Goal: Task Accomplishment & Management: Complete application form

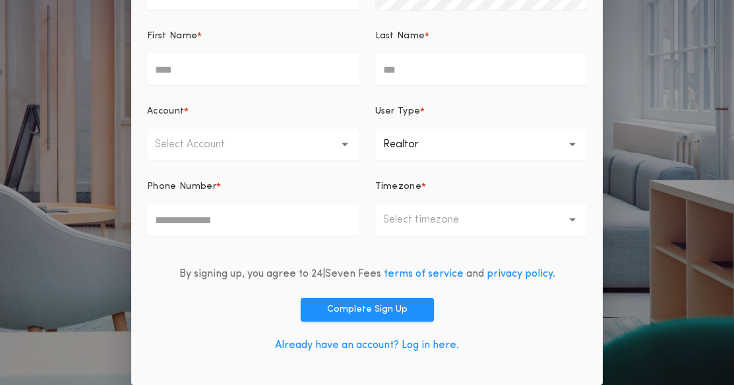
scroll to position [193, 0]
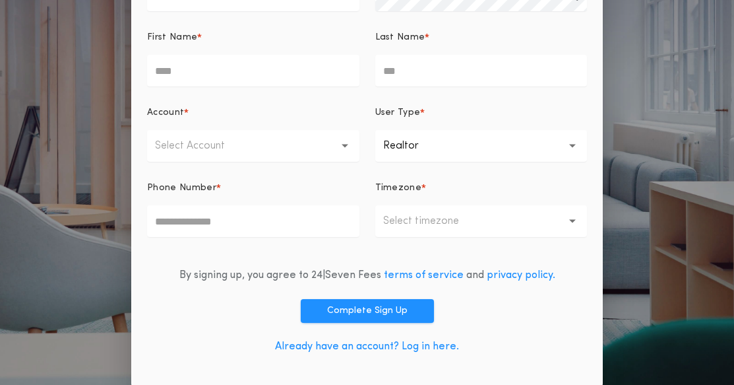
click at [418, 349] on link "Already have an account? Log in here." at bounding box center [367, 346] width 184 height 11
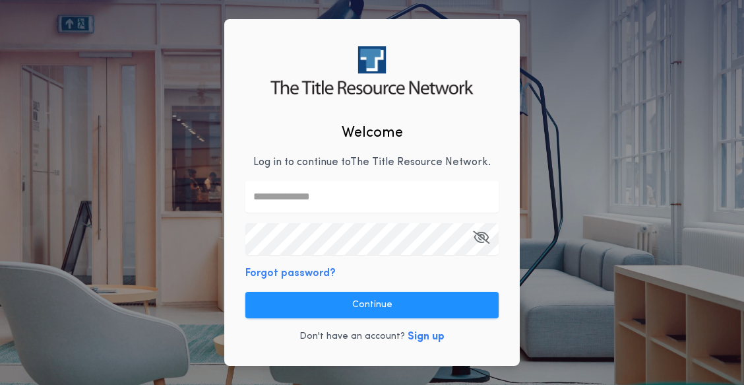
click at [315, 195] on input "text" at bounding box center [371, 197] width 253 height 32
type input "**********"
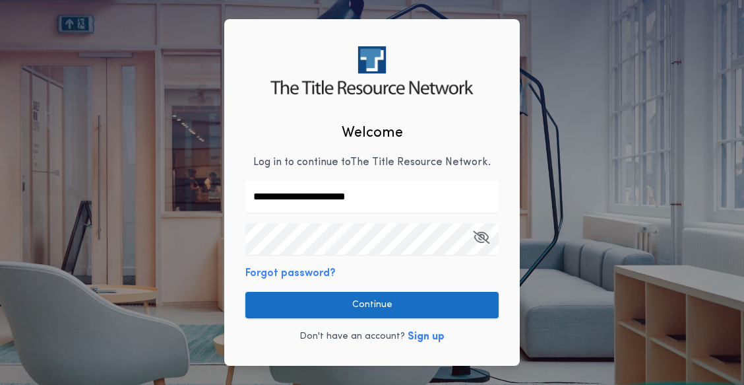
click at [365, 300] on button "Continue" at bounding box center [371, 305] width 253 height 26
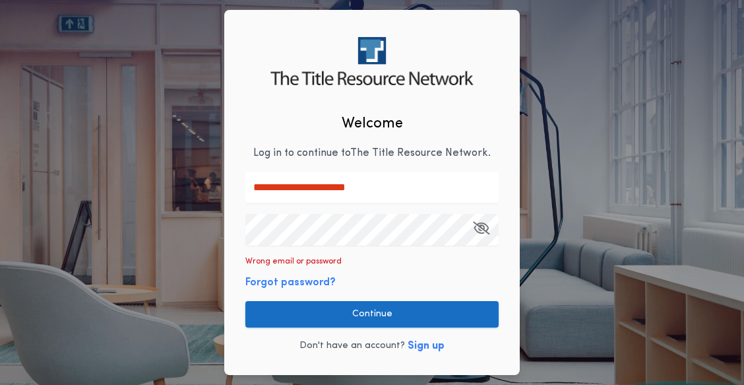
click at [370, 302] on button "Continue" at bounding box center [371, 314] width 253 height 26
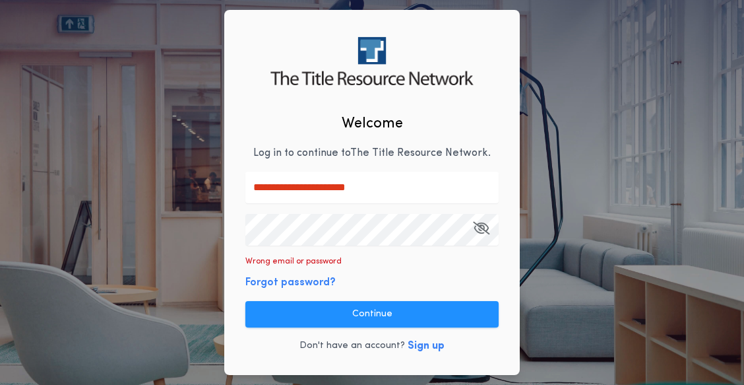
click at [486, 228] on icon "button" at bounding box center [481, 228] width 16 height 1
